Goal: Check status

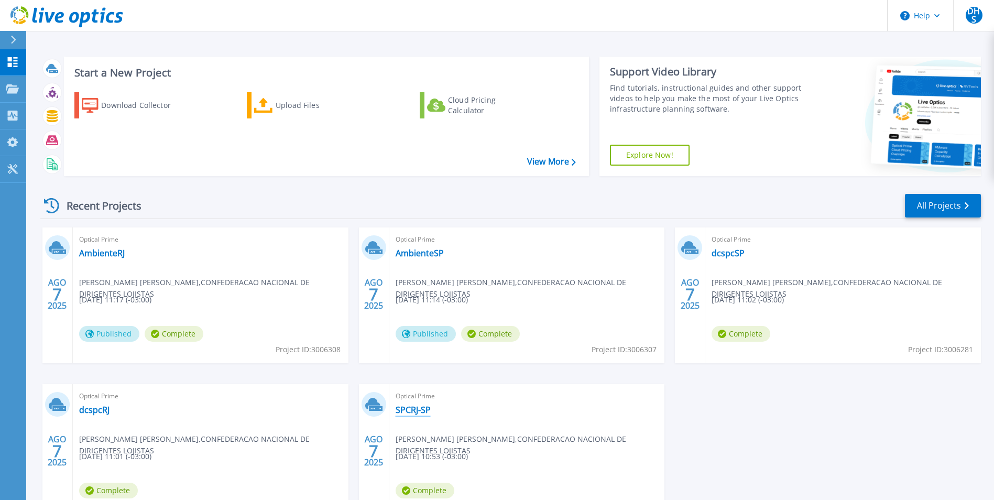
click at [417, 409] on link "SPCRJ-SP" at bounding box center [412, 409] width 35 height 10
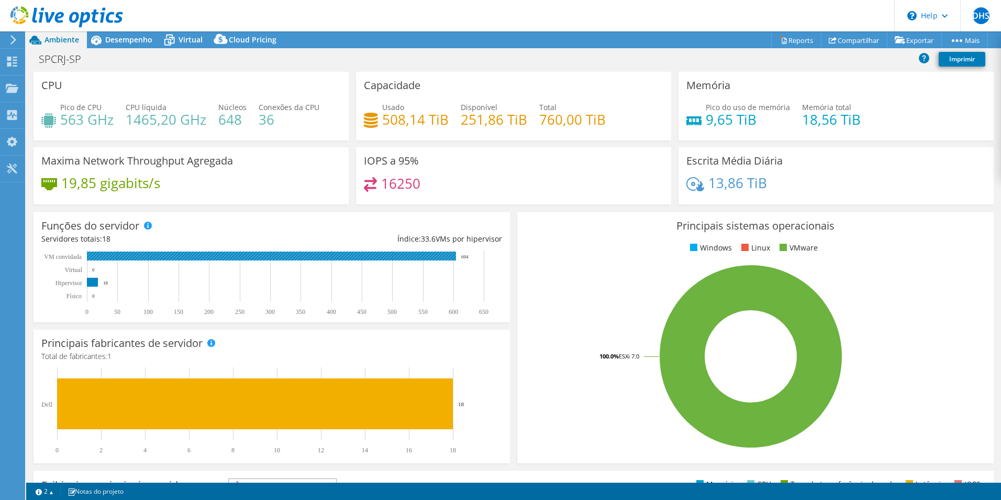
click at [435, 257] on rect at bounding box center [271, 255] width 369 height 9
click at [134, 43] on span "Desempenho" at bounding box center [128, 40] width 47 height 10
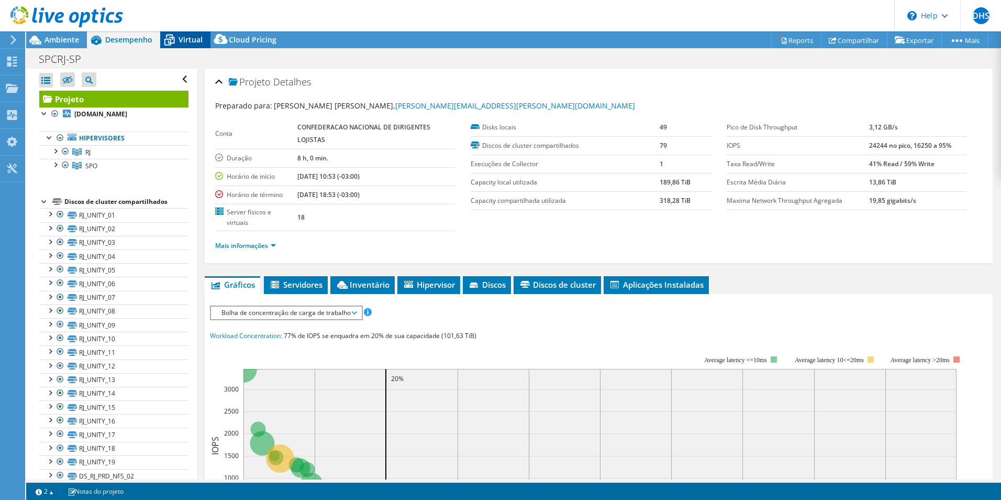
click at [190, 38] on span "Virtual" at bounding box center [191, 40] width 24 height 10
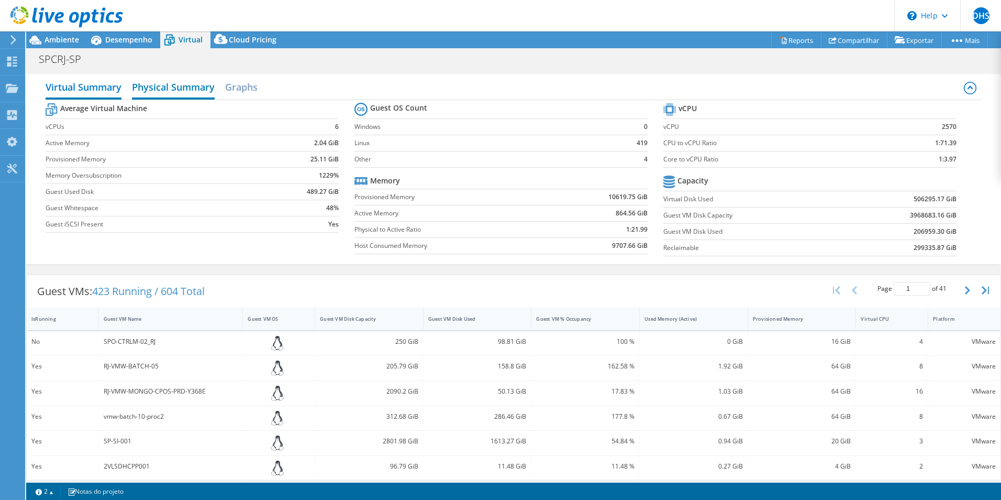
click at [178, 87] on h2 "Physical Summary" at bounding box center [173, 87] width 83 height 23
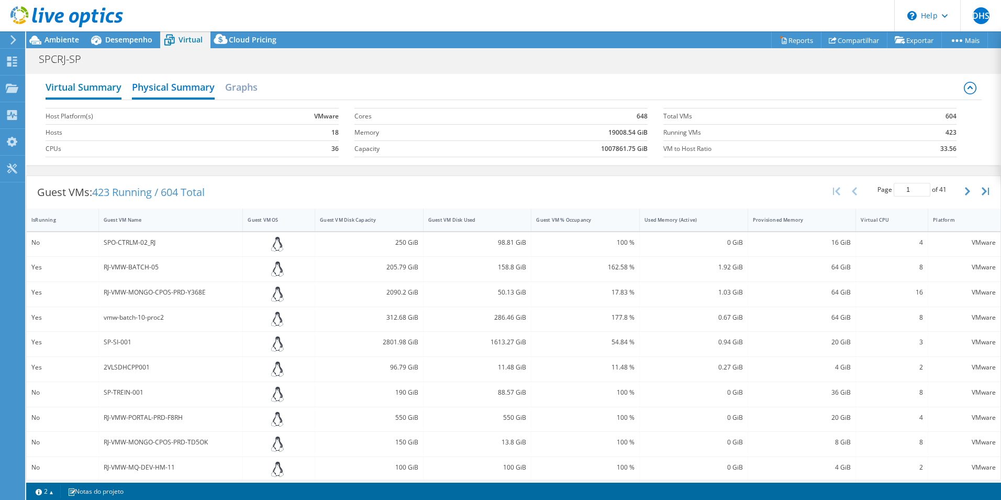
click at [82, 88] on h2 "Virtual Summary" at bounding box center [84, 87] width 76 height 23
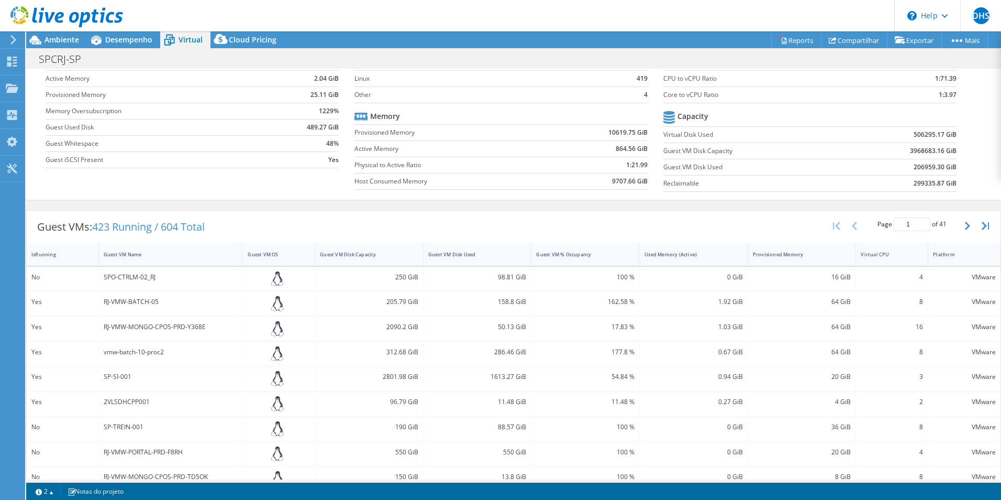
scroll to position [22, 0]
